Goal: Check status

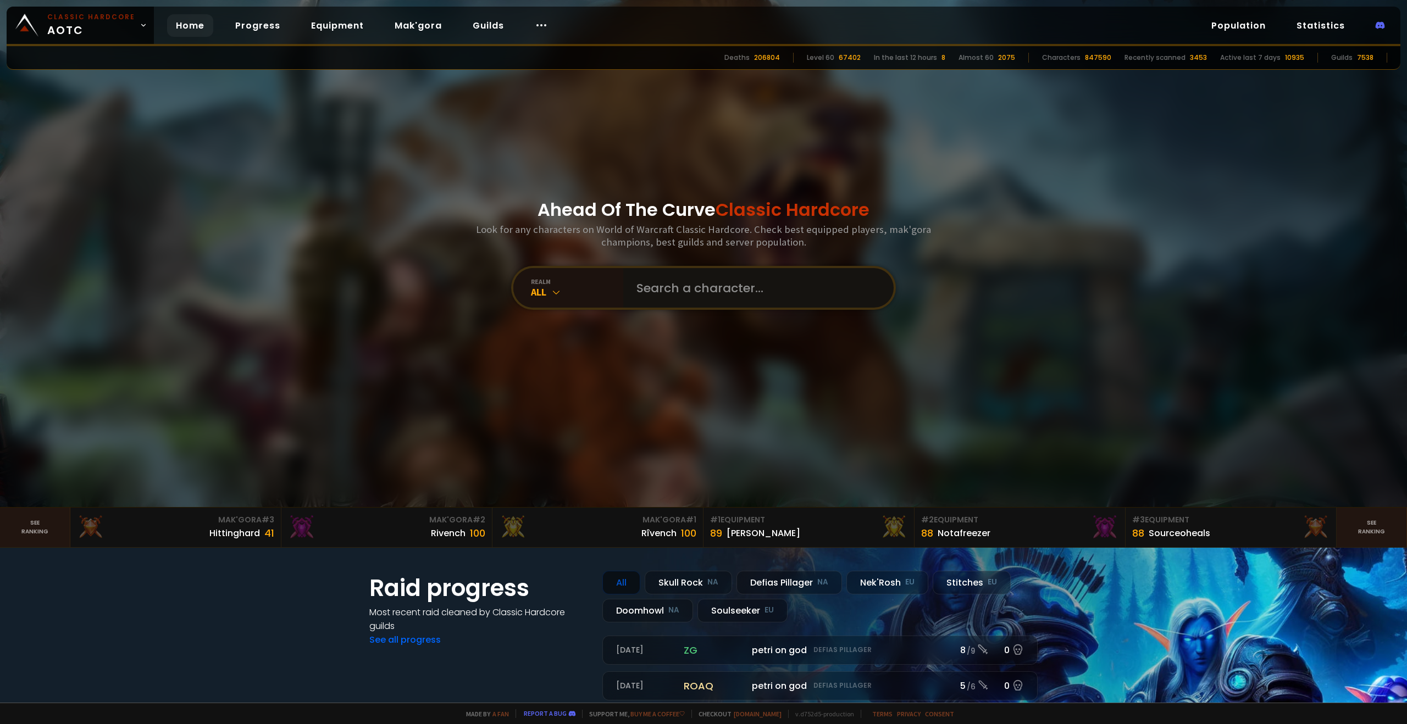
click at [635, 274] on input "text" at bounding box center [755, 288] width 251 height 40
type input "mocosmash"
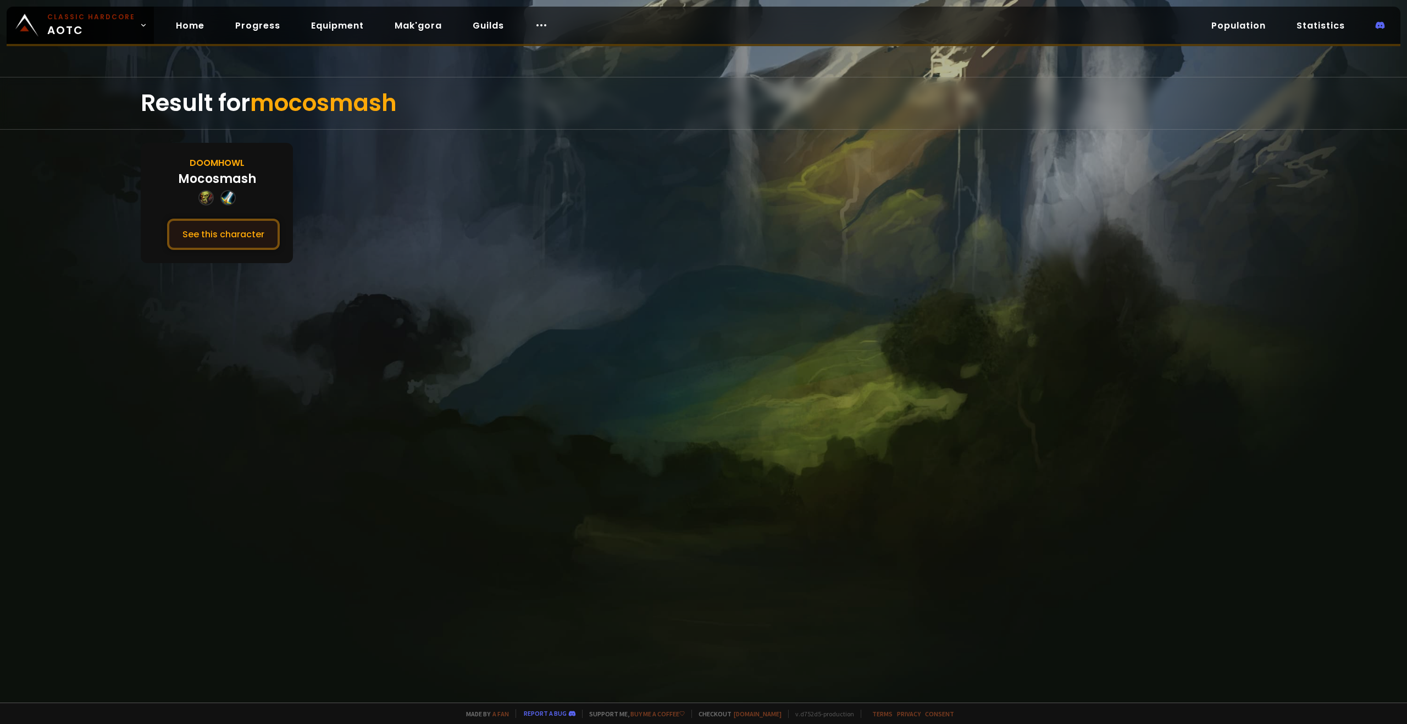
click at [215, 234] on button "See this character" at bounding box center [223, 234] width 113 height 31
